Goal: Communication & Community: Share content

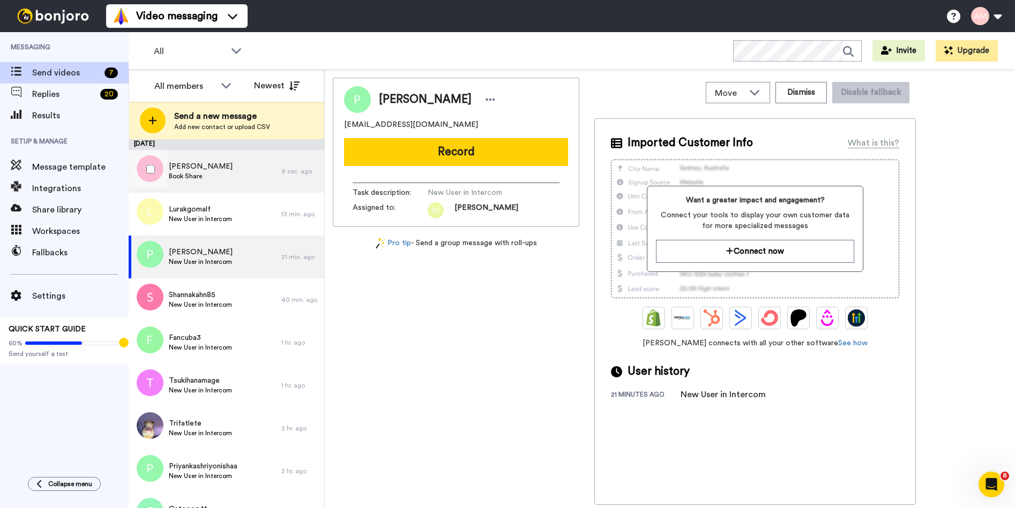
click at [211, 173] on span "Book Share" at bounding box center [201, 176] width 64 height 9
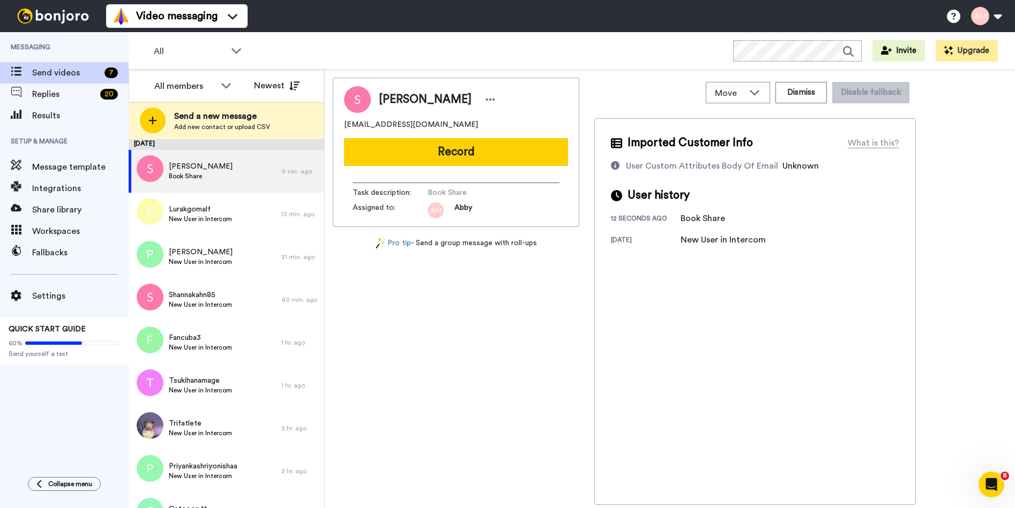
click at [457, 159] on button "Record" at bounding box center [456, 152] width 224 height 28
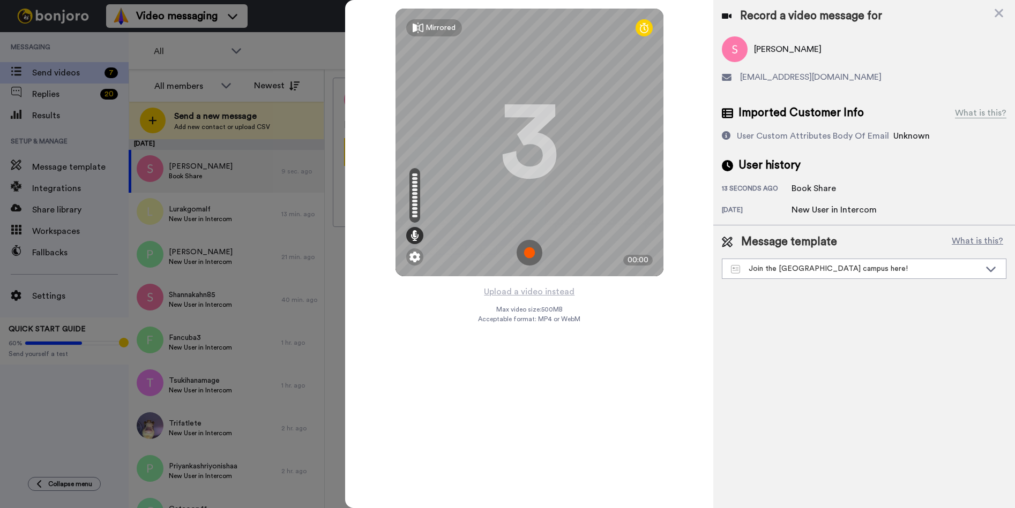
click at [526, 256] on img at bounding box center [529, 253] width 26 height 26
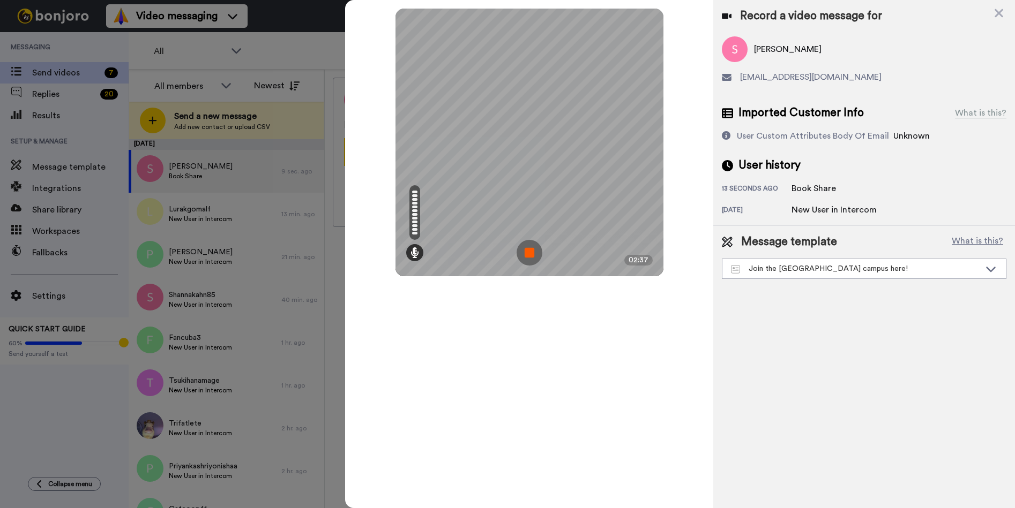
click at [531, 251] on img at bounding box center [529, 253] width 26 height 26
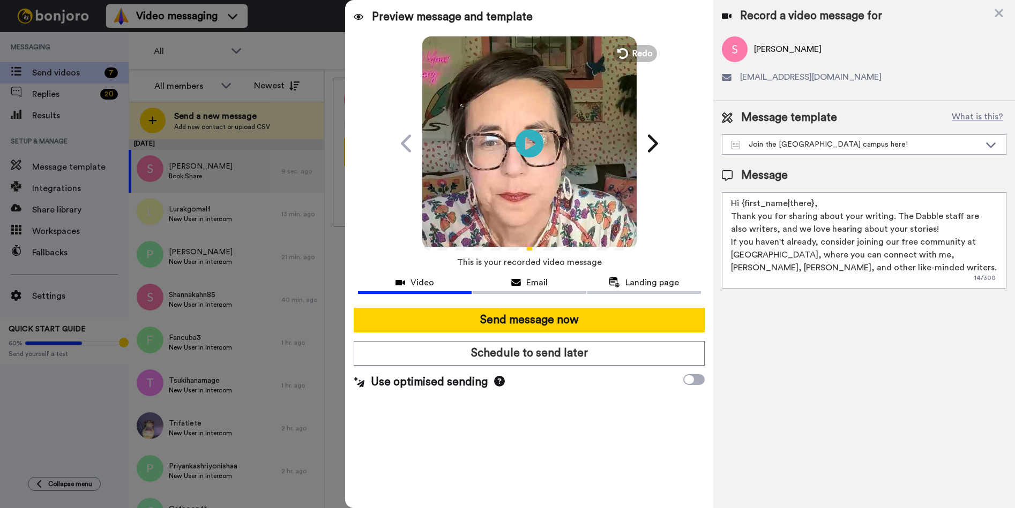
click at [528, 145] on icon "Play/Pause" at bounding box center [529, 143] width 28 height 51
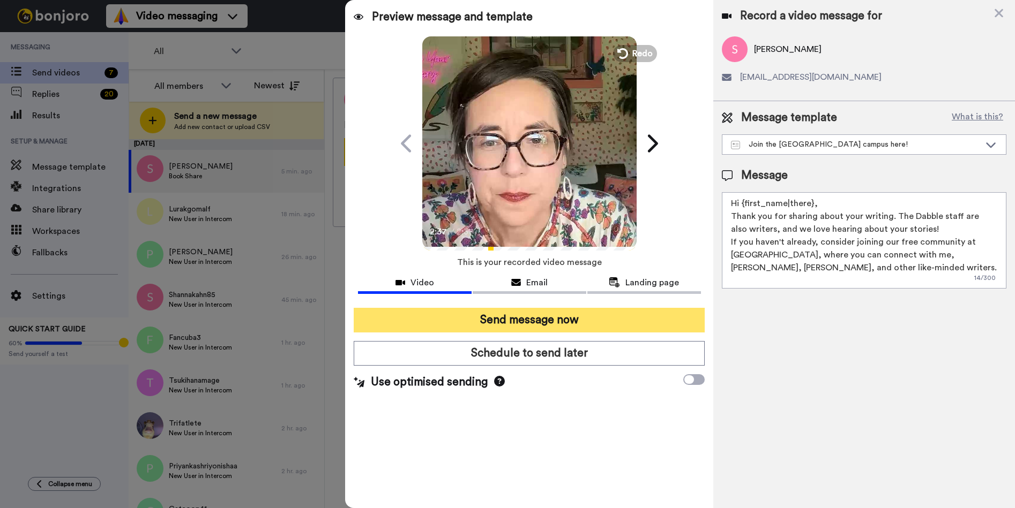
click at [501, 318] on button "Send message now" at bounding box center [529, 320] width 351 height 25
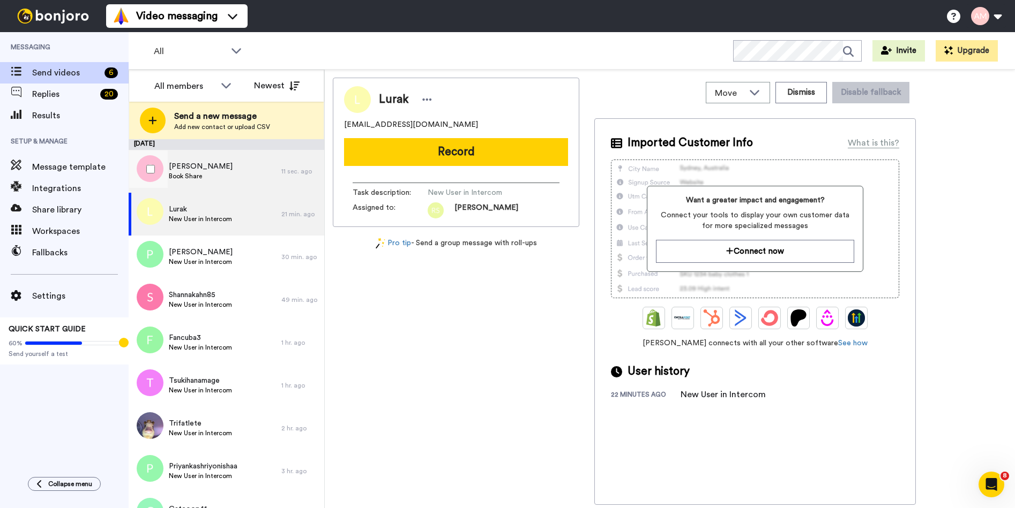
click at [213, 174] on span "Book Share" at bounding box center [201, 176] width 64 height 9
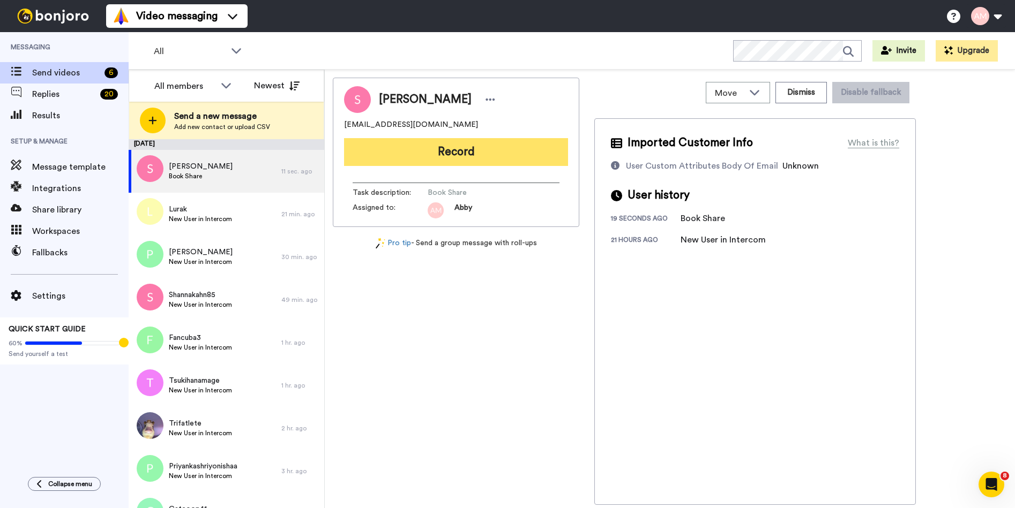
click at [415, 157] on button "Record" at bounding box center [456, 152] width 224 height 28
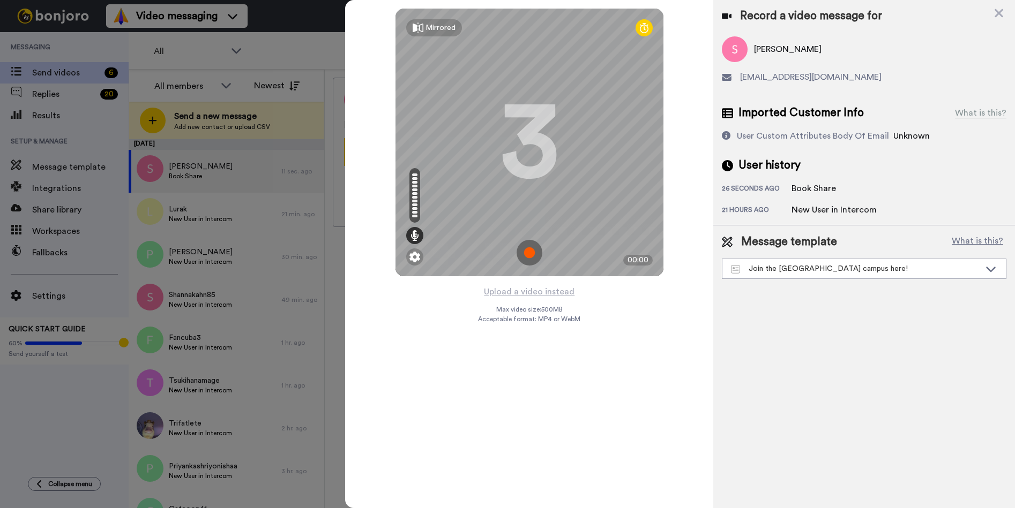
click at [527, 256] on img at bounding box center [529, 253] width 26 height 26
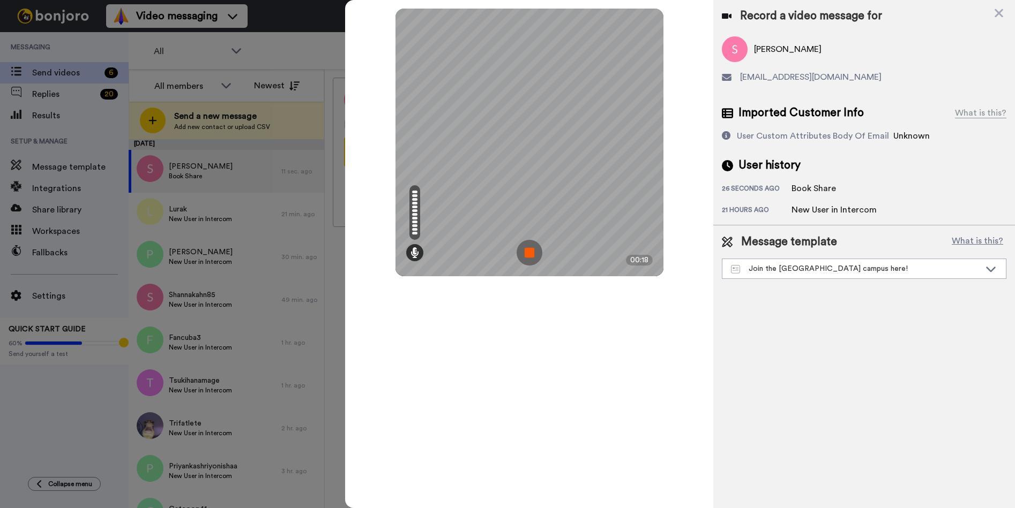
click at [527, 251] on img at bounding box center [529, 253] width 26 height 26
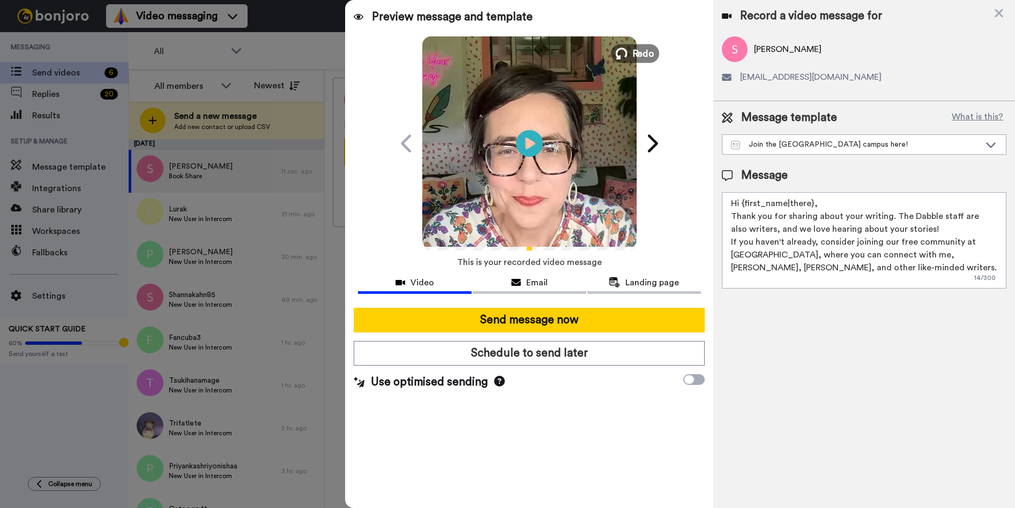
click at [630, 53] on button "Redo" at bounding box center [635, 53] width 48 height 19
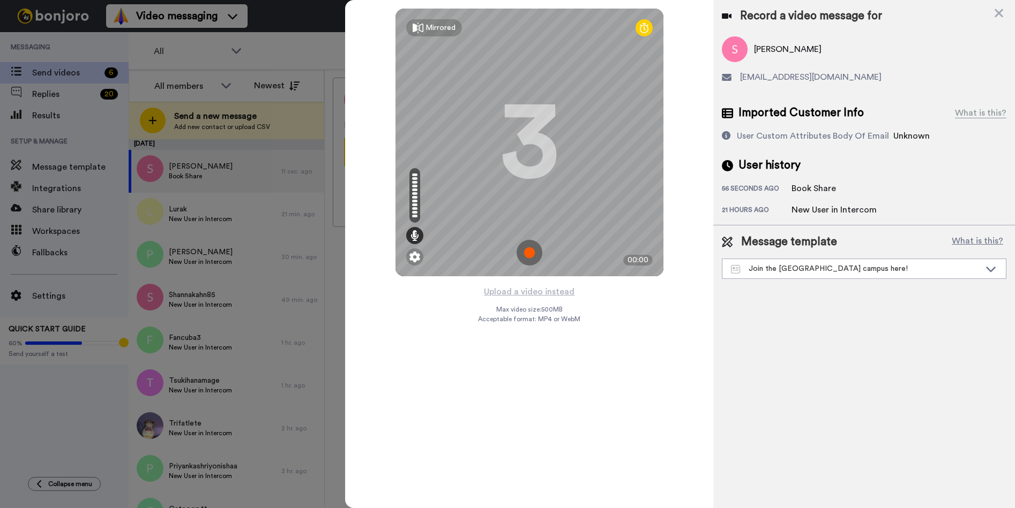
click at [528, 255] on img at bounding box center [529, 253] width 26 height 26
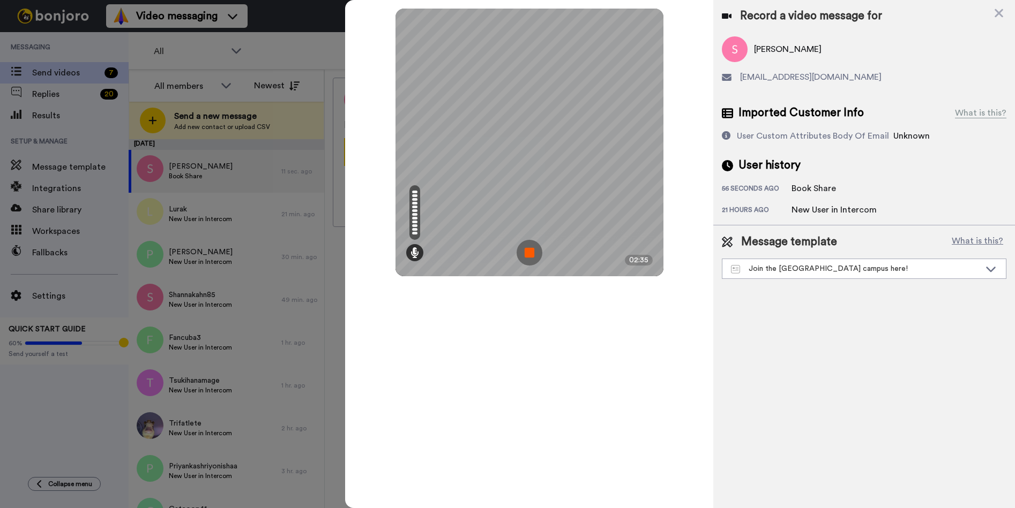
click at [526, 256] on img at bounding box center [529, 253] width 26 height 26
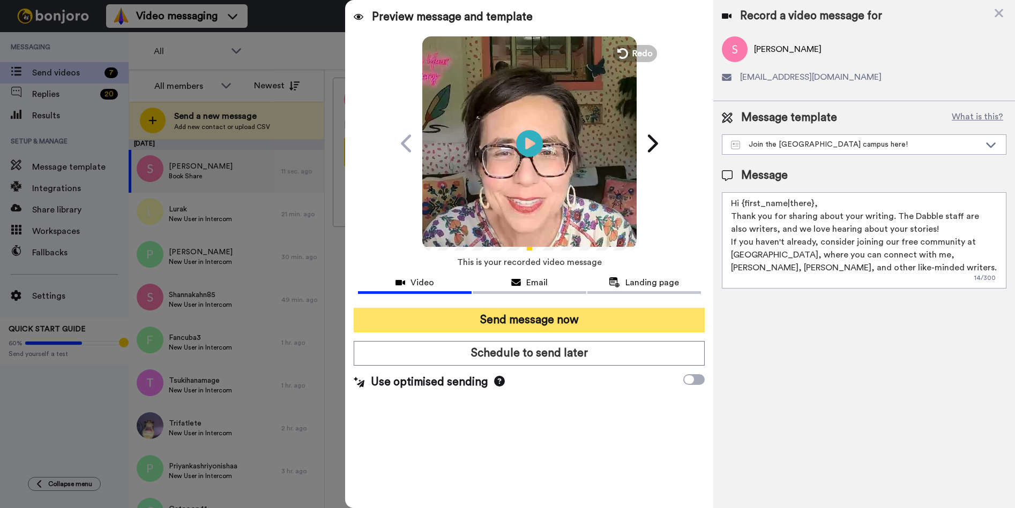
click at [495, 318] on button "Send message now" at bounding box center [529, 320] width 351 height 25
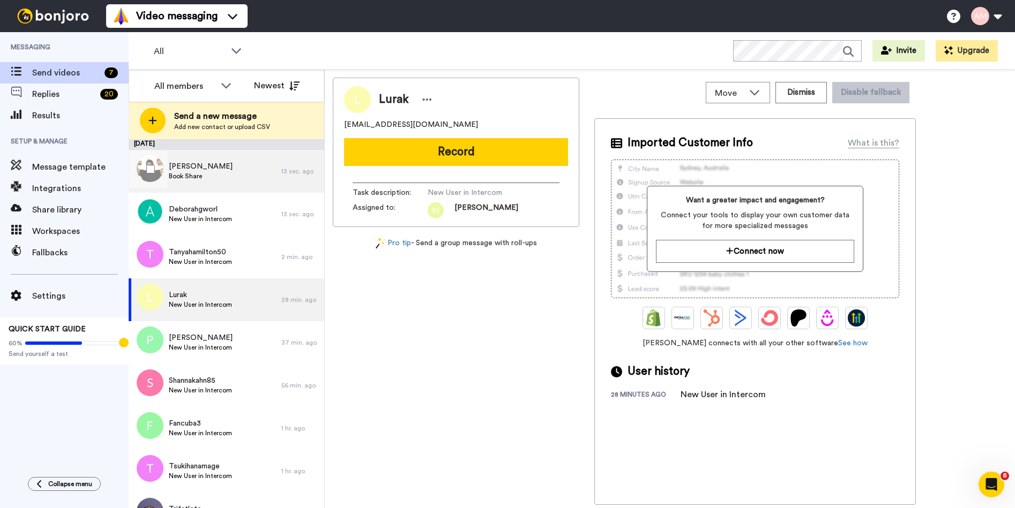
click at [181, 171] on div "Karen Ferrigno Book Share" at bounding box center [201, 171] width 64 height 20
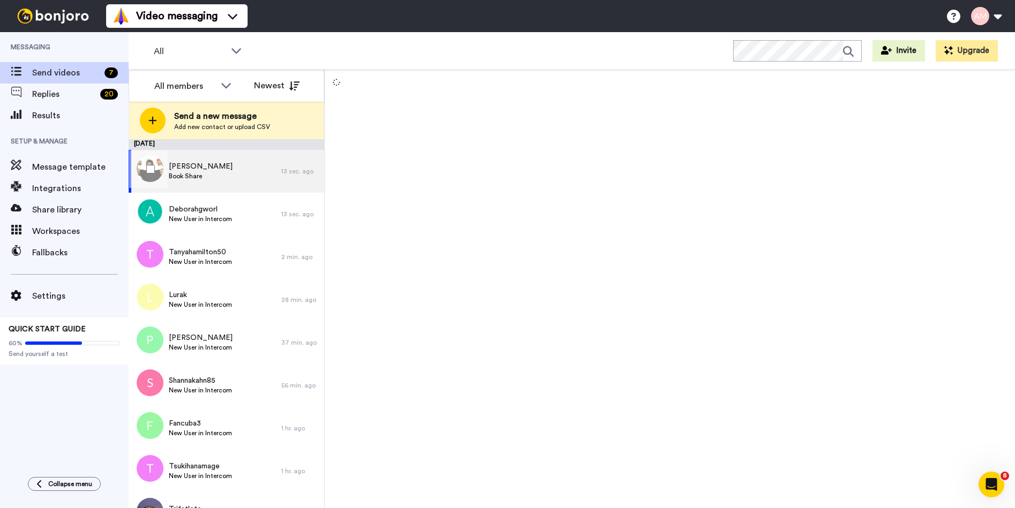
click at [213, 174] on span "Book Share" at bounding box center [201, 176] width 64 height 9
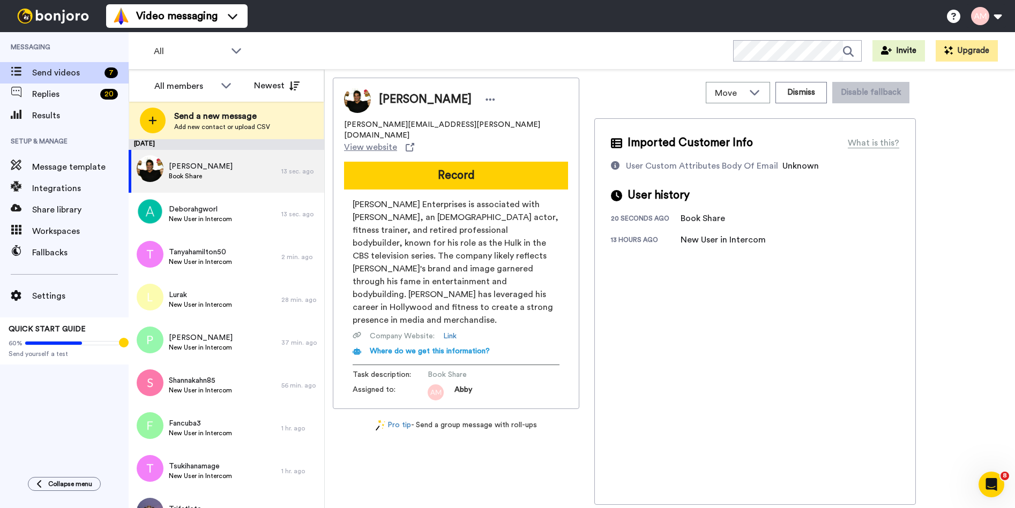
click at [332, 74] on div "All WORKSPACES View all All Default Task List + Add a new workspace Invite Upgr…" at bounding box center [572, 270] width 886 height 476
click at [397, 141] on span "View website" at bounding box center [370, 147] width 53 height 13
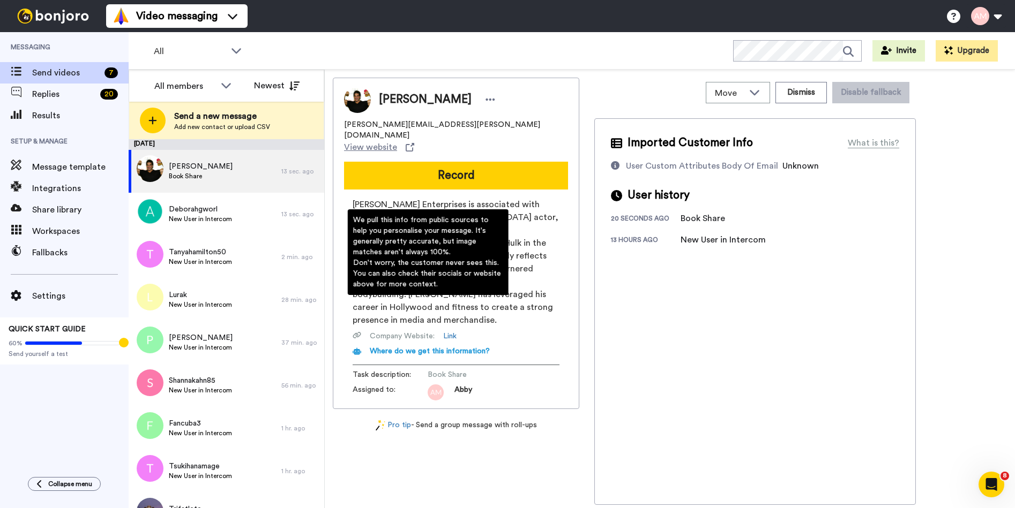
click at [400, 348] on span "Where do we get this information?" at bounding box center [430, 352] width 120 height 8
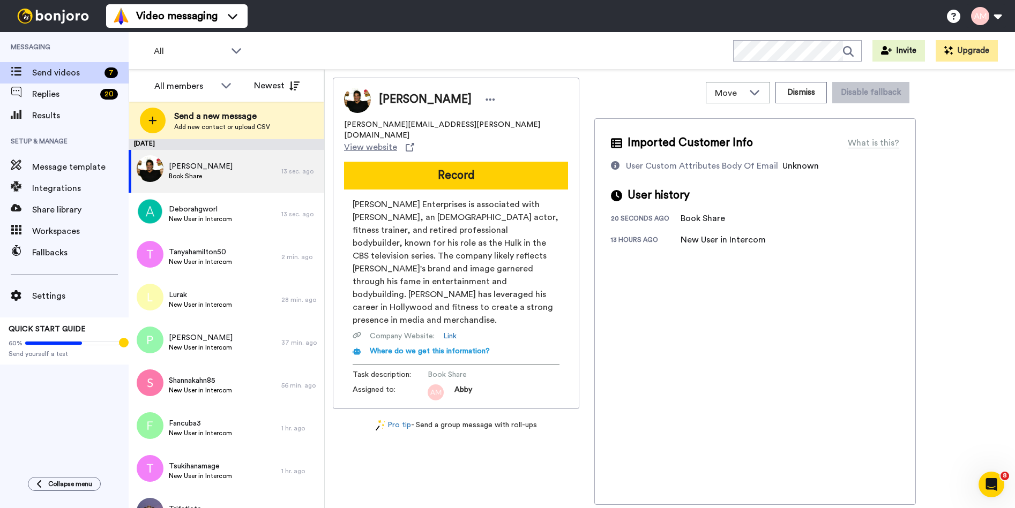
click at [447, 162] on button "Record" at bounding box center [456, 176] width 224 height 28
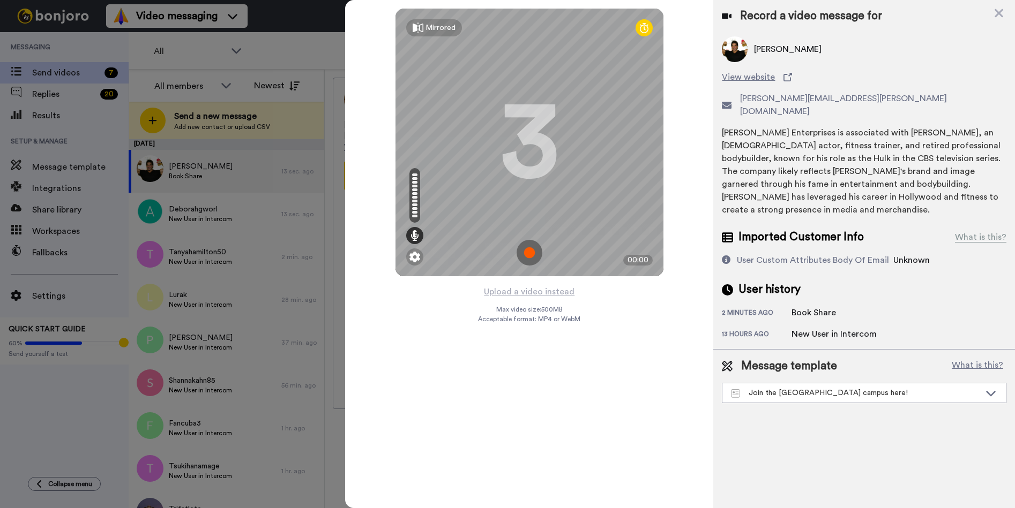
click at [531, 251] on img at bounding box center [529, 253] width 26 height 26
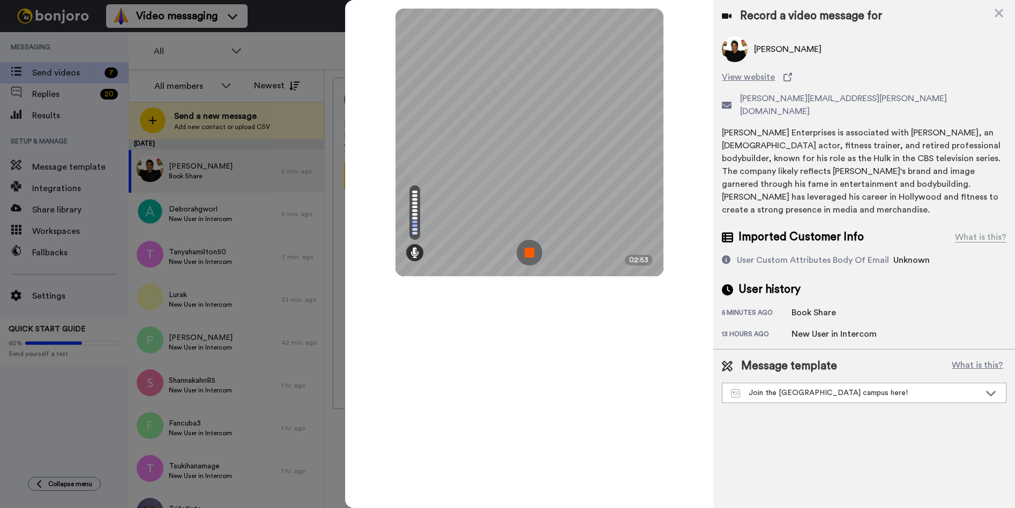
click at [531, 251] on img at bounding box center [529, 253] width 26 height 26
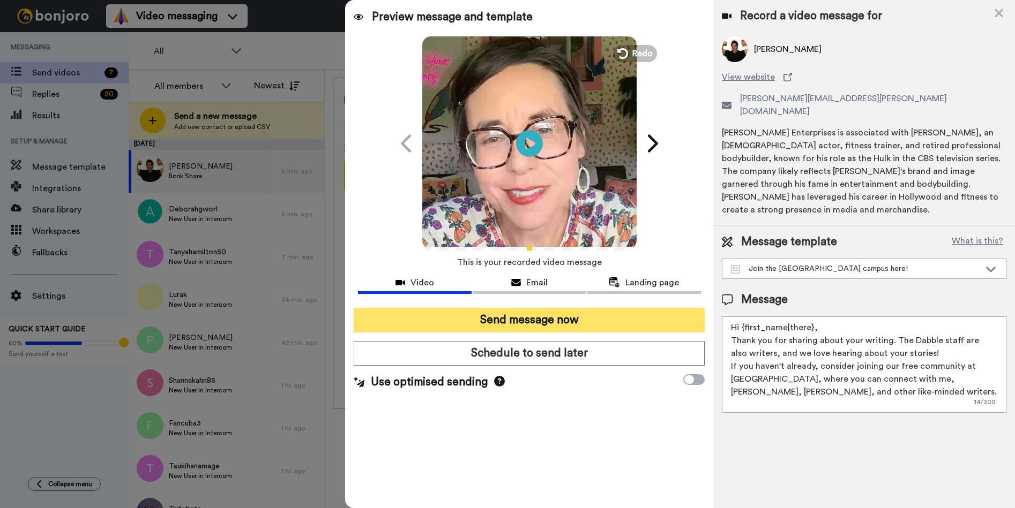
click at [487, 324] on button "Send message now" at bounding box center [529, 320] width 351 height 25
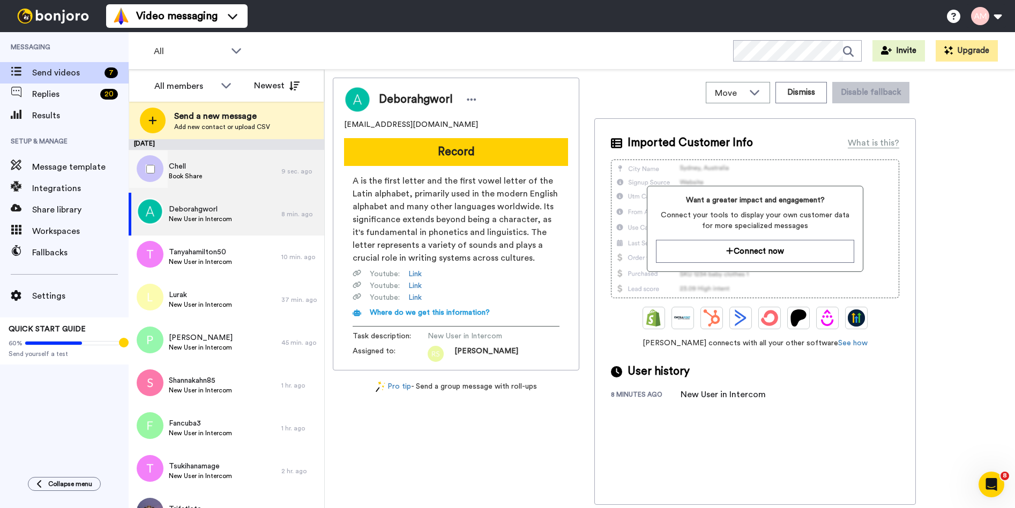
click at [198, 178] on span "Book Share" at bounding box center [185, 176] width 33 height 9
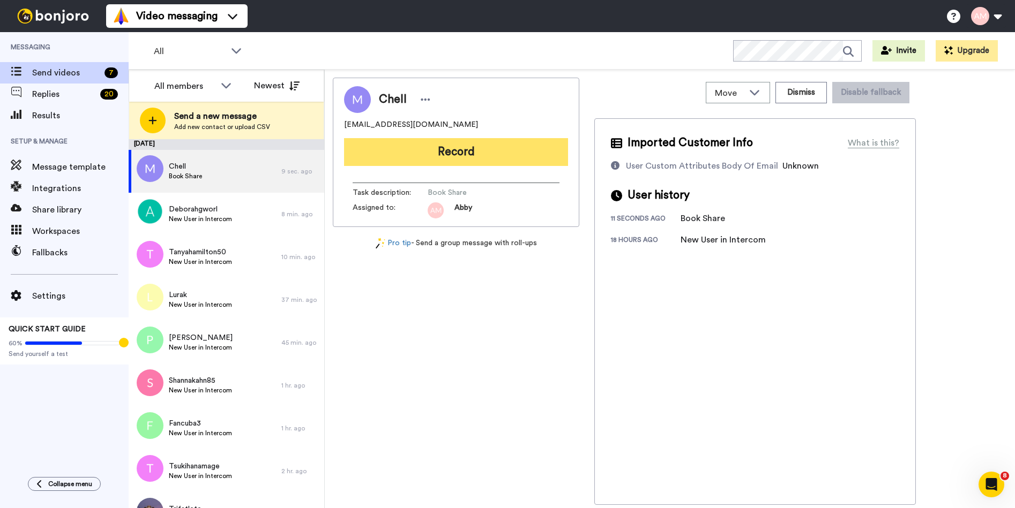
click at [448, 150] on button "Record" at bounding box center [456, 152] width 224 height 28
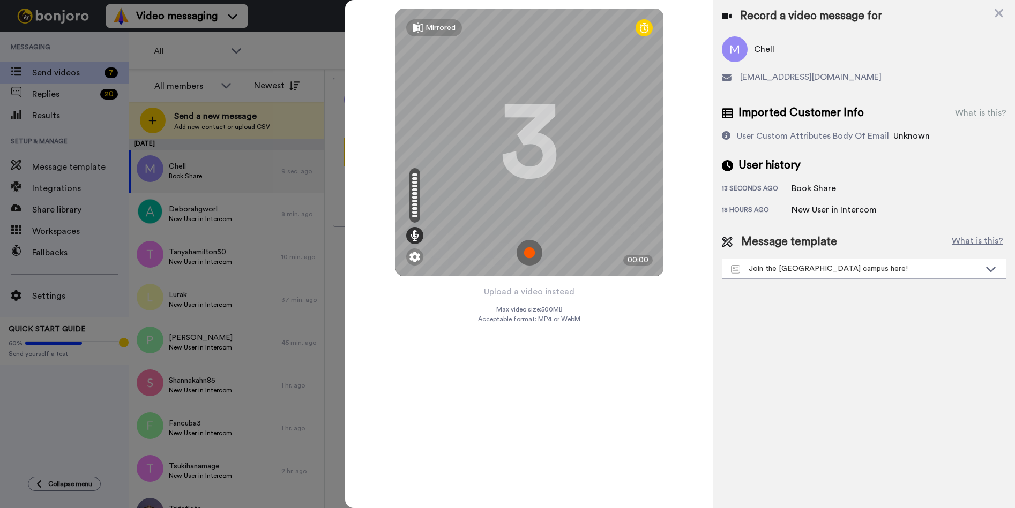
click at [527, 254] on img at bounding box center [529, 253] width 26 height 26
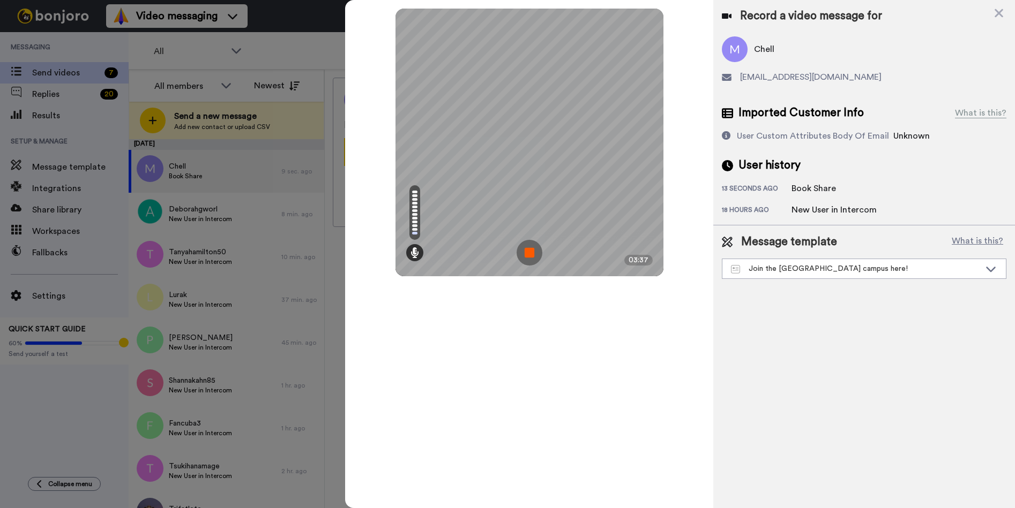
click at [532, 252] on img at bounding box center [529, 253] width 26 height 26
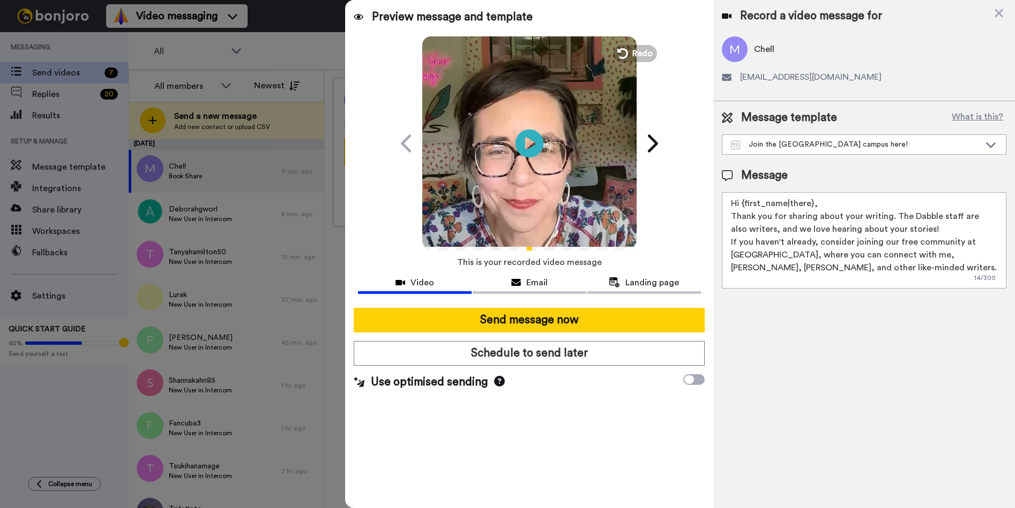
click at [527, 142] on icon "Play/Pause" at bounding box center [529, 143] width 28 height 51
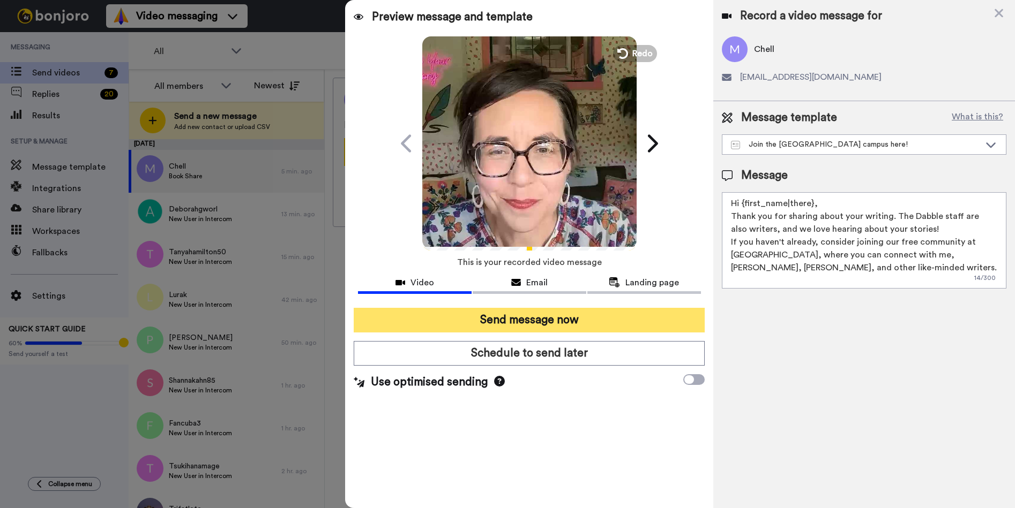
click at [530, 320] on button "Send message now" at bounding box center [529, 320] width 351 height 25
